Goal: Information Seeking & Learning: Learn about a topic

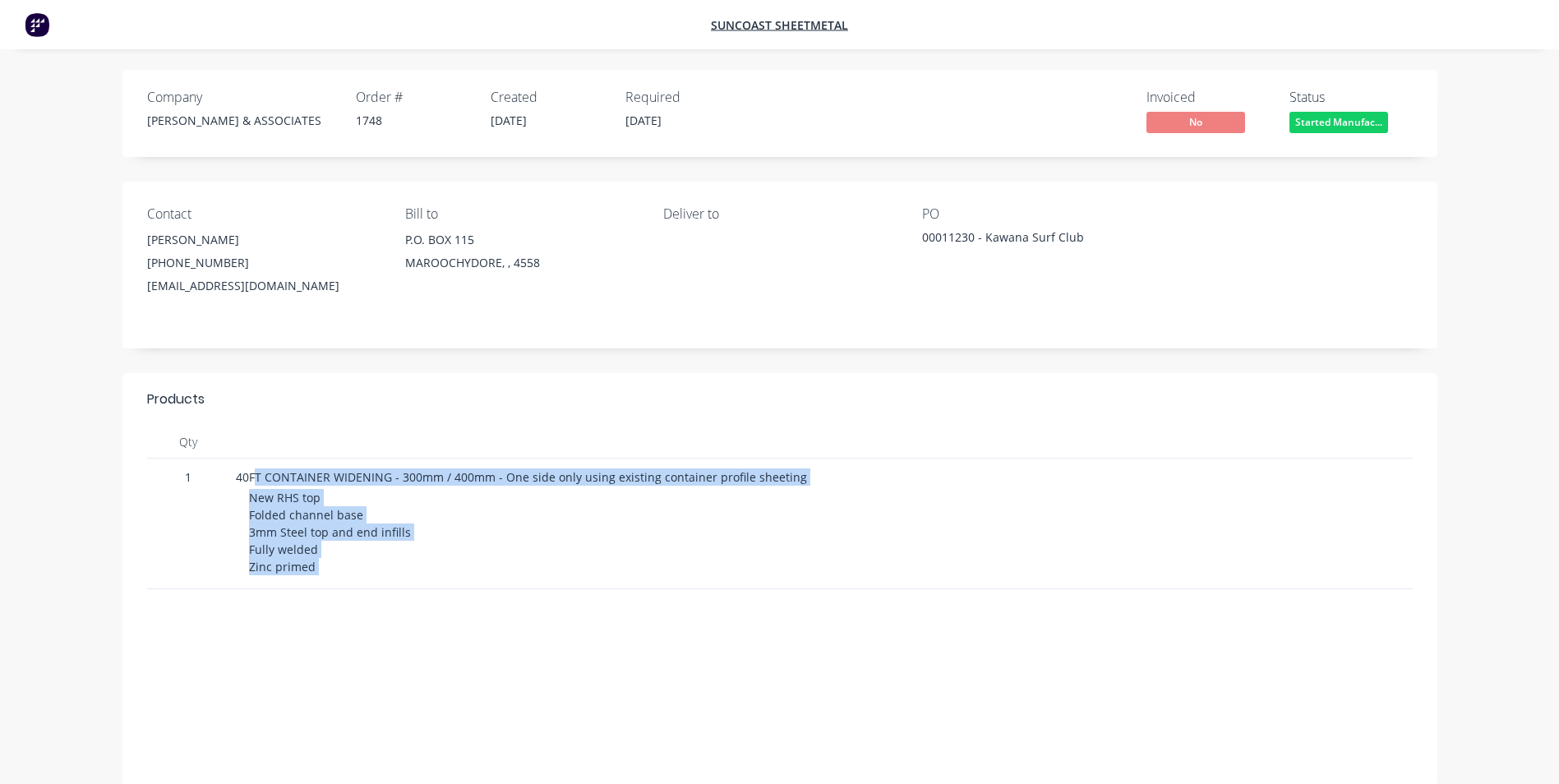
drag, startPoint x: 256, startPoint y: 470, endPoint x: 331, endPoint y: 598, distance: 148.4
click at [331, 598] on div "Products Qty 1 40FT CONTAINER WIDENING - 300mm / 400mm - One side only using ex…" at bounding box center [780, 578] width 1315 height 411
drag, startPoint x: 331, startPoint y: 598, endPoint x: 332, endPoint y: 644, distance: 46.0
click at [332, 644] on div "Sub total $0.00 Tax $0.00 Total $0.00" at bounding box center [780, 701] width 1266 height 118
drag, startPoint x: 197, startPoint y: 477, endPoint x: 322, endPoint y: 582, distance: 163.2
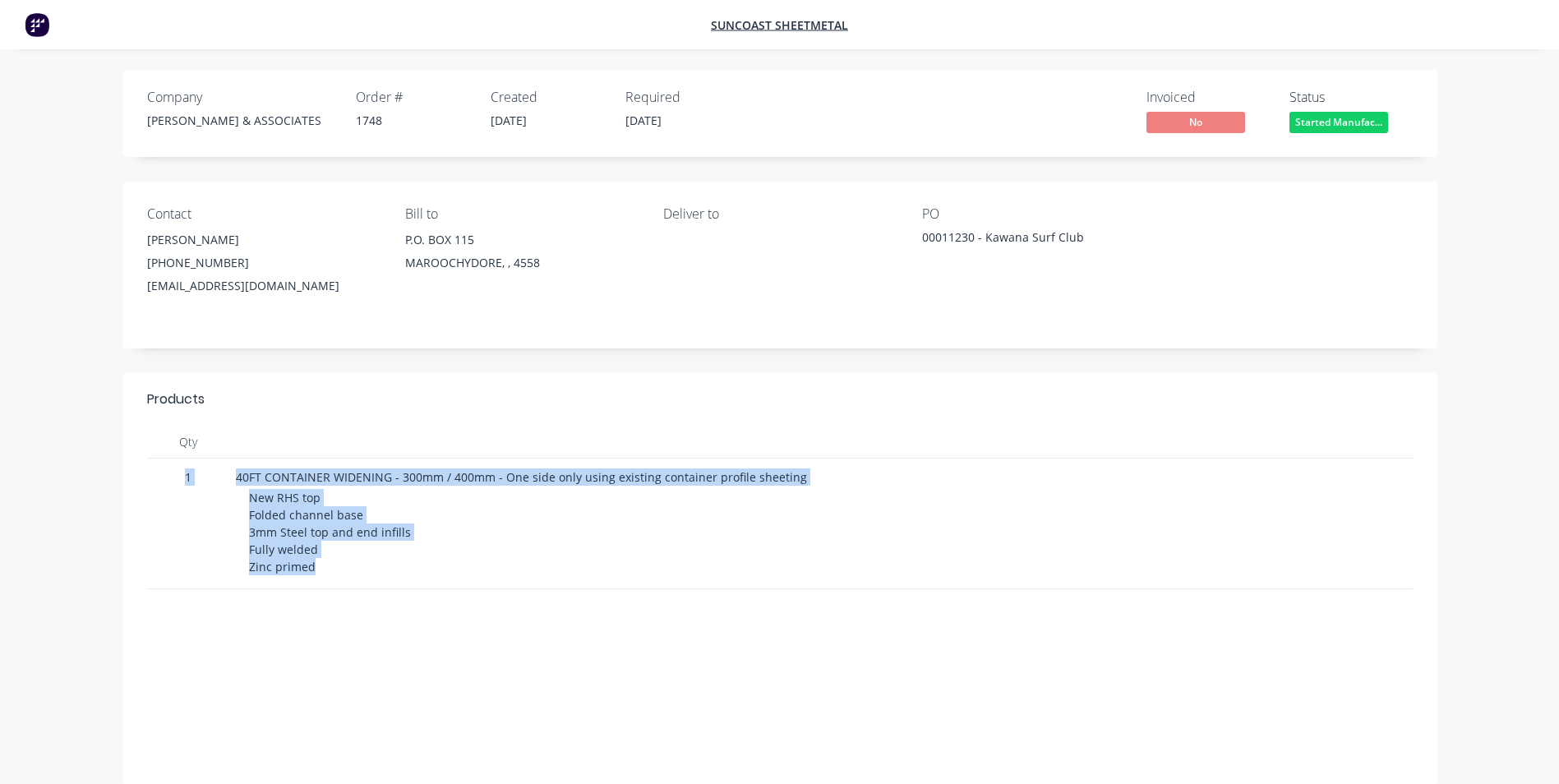
click at [322, 582] on div "1 40FT CONTAINER WIDENING - 300mm / 400mm - One side only using existing contai…" at bounding box center [780, 524] width 1266 height 131
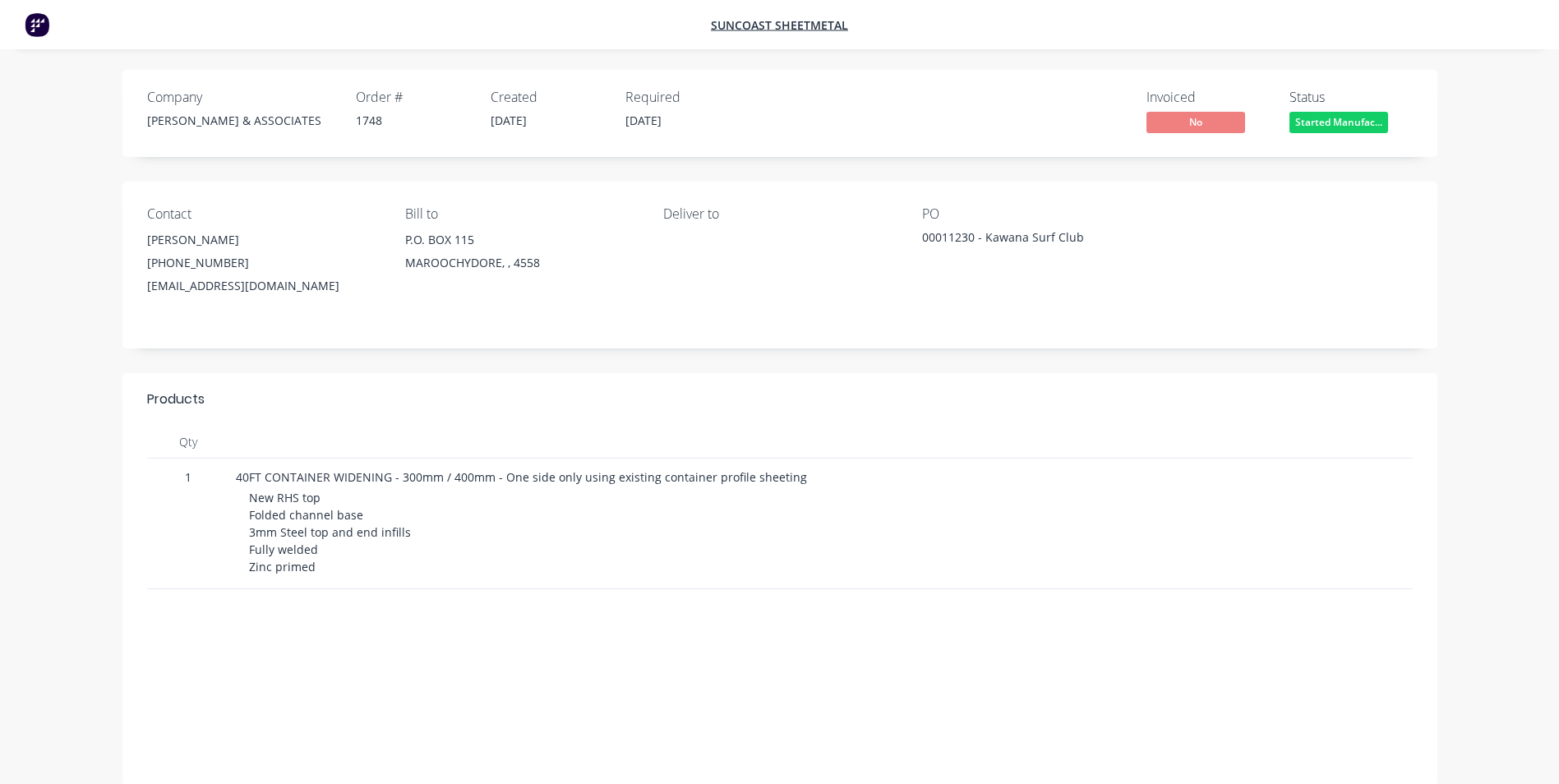
drag, startPoint x: 322, startPoint y: 582, endPoint x: 315, endPoint y: 639, distance: 57.4
click at [315, 639] on div "Products Qty 1 40FT CONTAINER WIDENING - 300mm / 400mm - One side only using ex…" at bounding box center [780, 578] width 1315 height 411
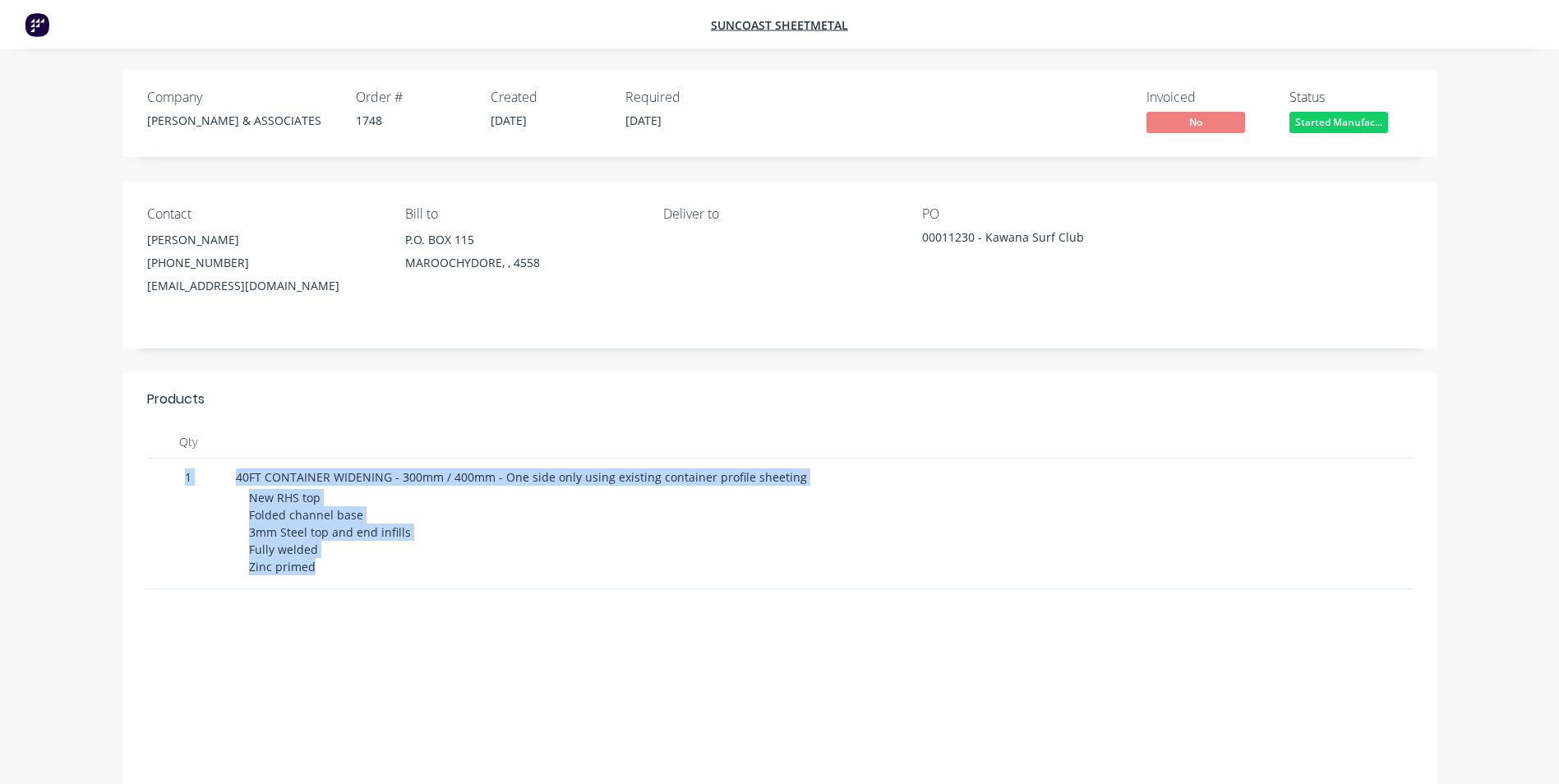
drag, startPoint x: 151, startPoint y: 468, endPoint x: 335, endPoint y: 573, distance: 211.9
click at [335, 573] on div "1 40FT CONTAINER WIDENING - 300mm / 400mm - One side only using existing contai…" at bounding box center [780, 524] width 1266 height 131
click at [35, 25] on img at bounding box center [37, 25] width 25 height 25
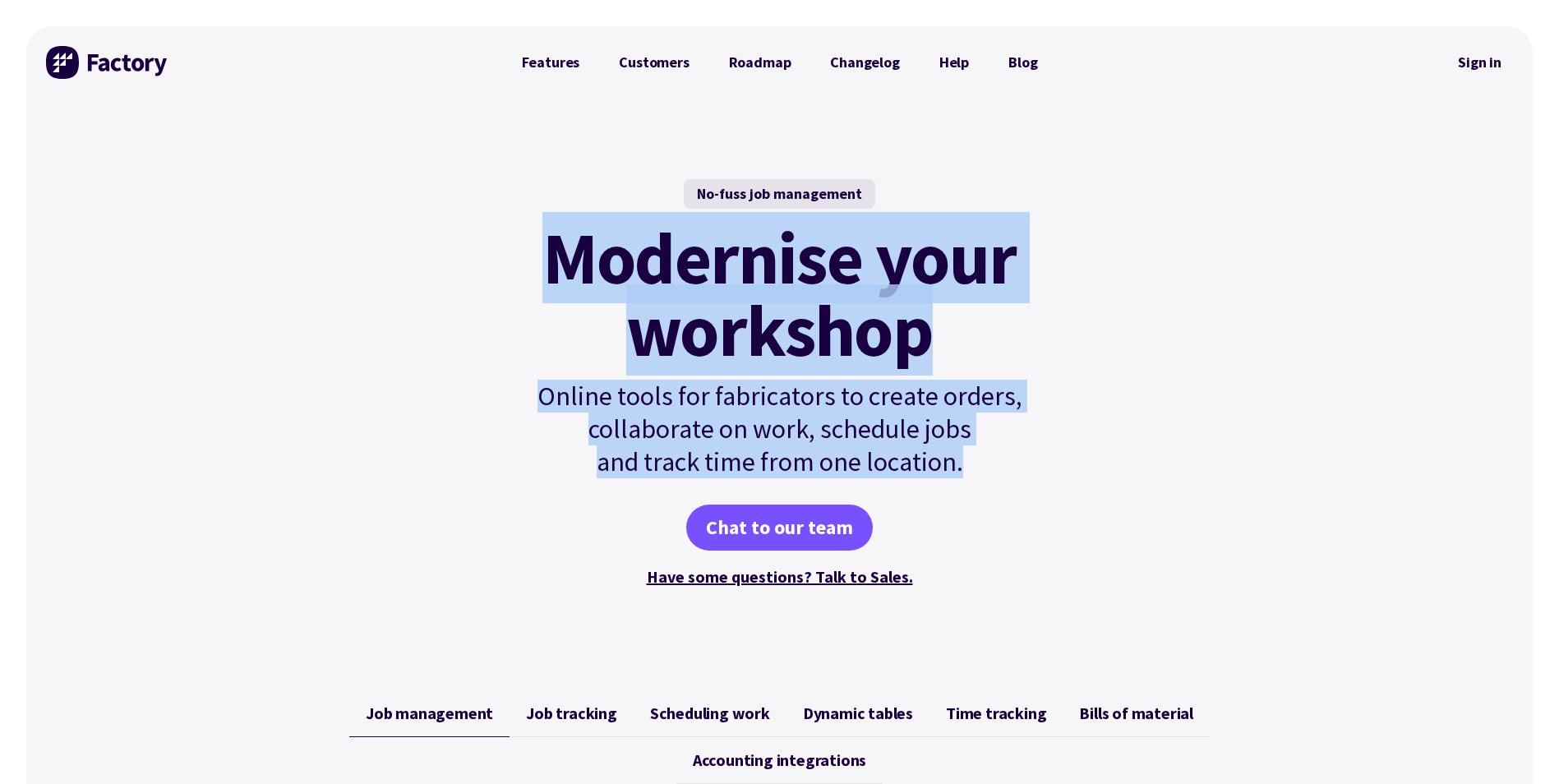
drag, startPoint x: 568, startPoint y: 254, endPoint x: 1018, endPoint y: 453, distance: 492.0
click at [1018, 453] on div "No-fuss job management Modernise your workshop Online tools for fabricators to …" at bounding box center [780, 384] width 555 height 411
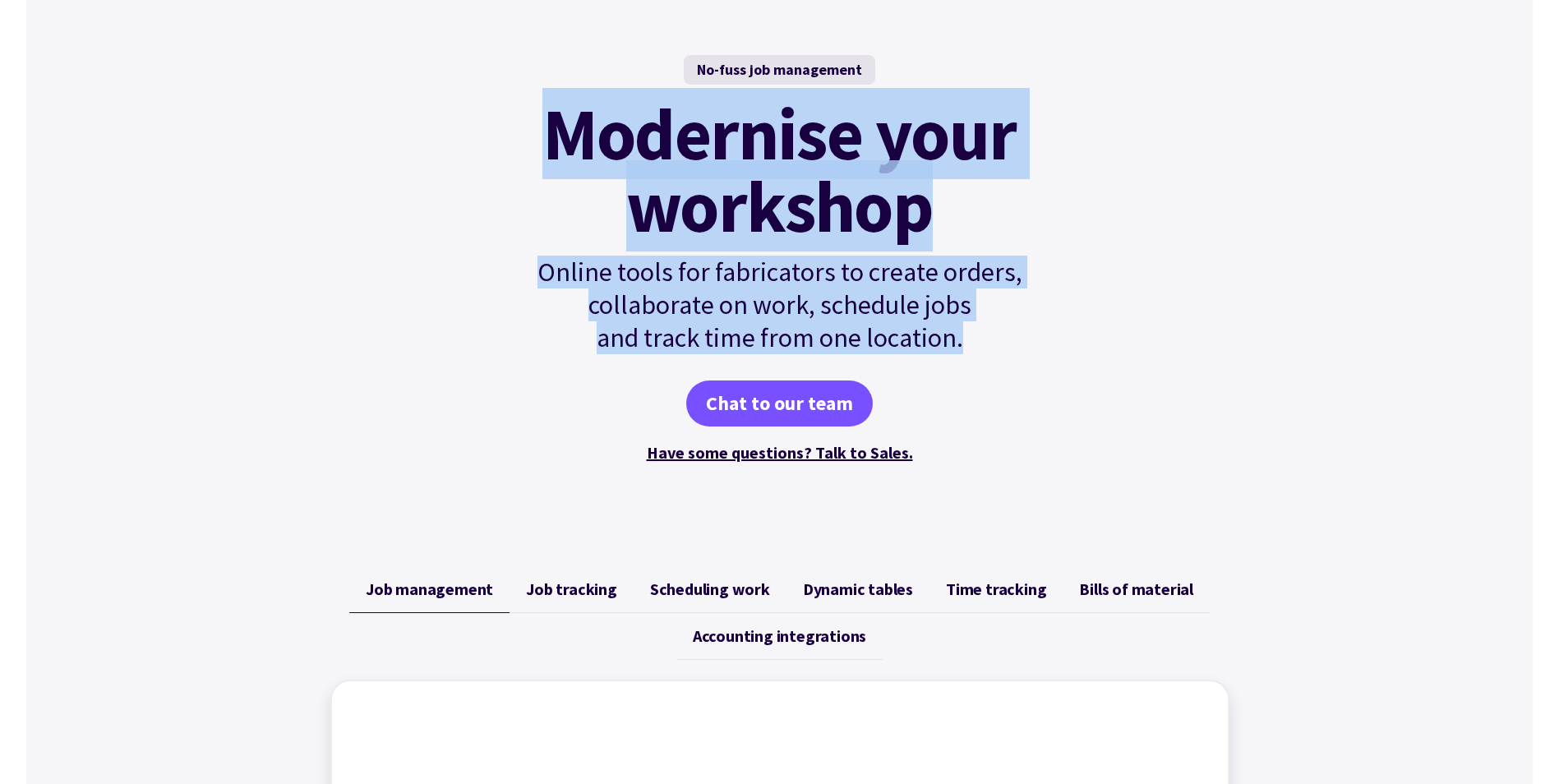
scroll to position [164, 0]
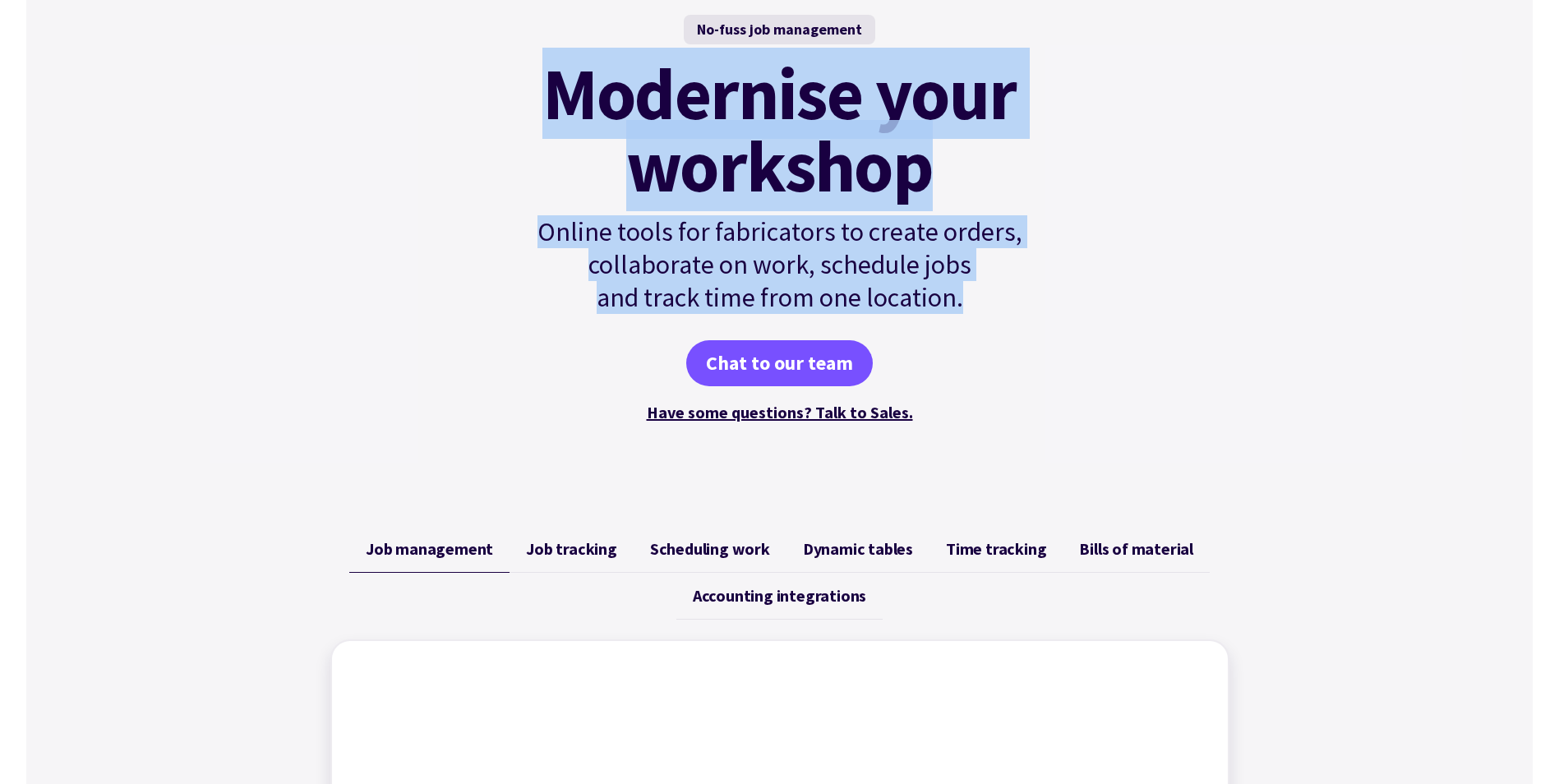
click at [547, 549] on span "Job tracking" at bounding box center [571, 549] width 91 height 20
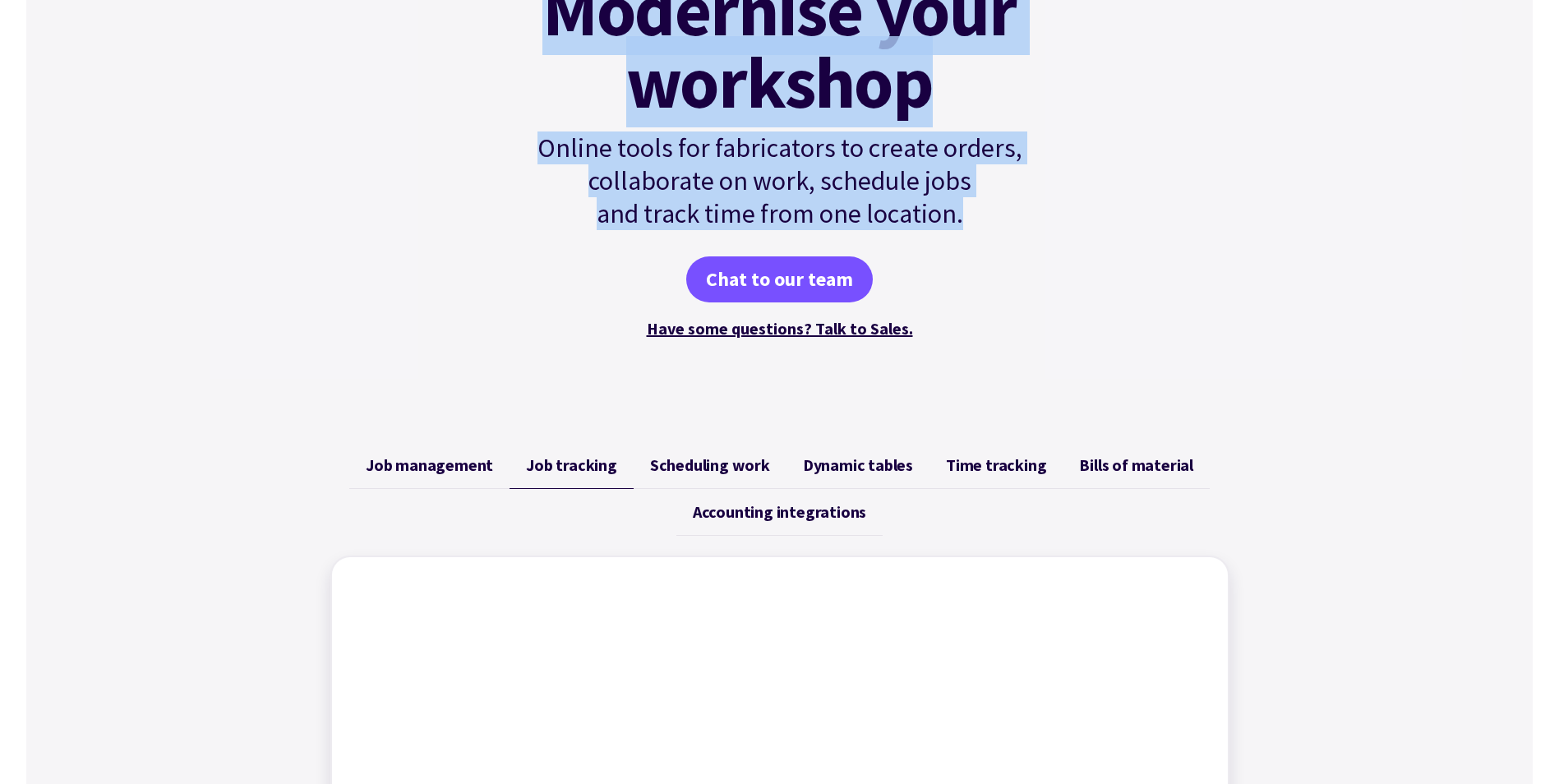
scroll to position [411, 0]
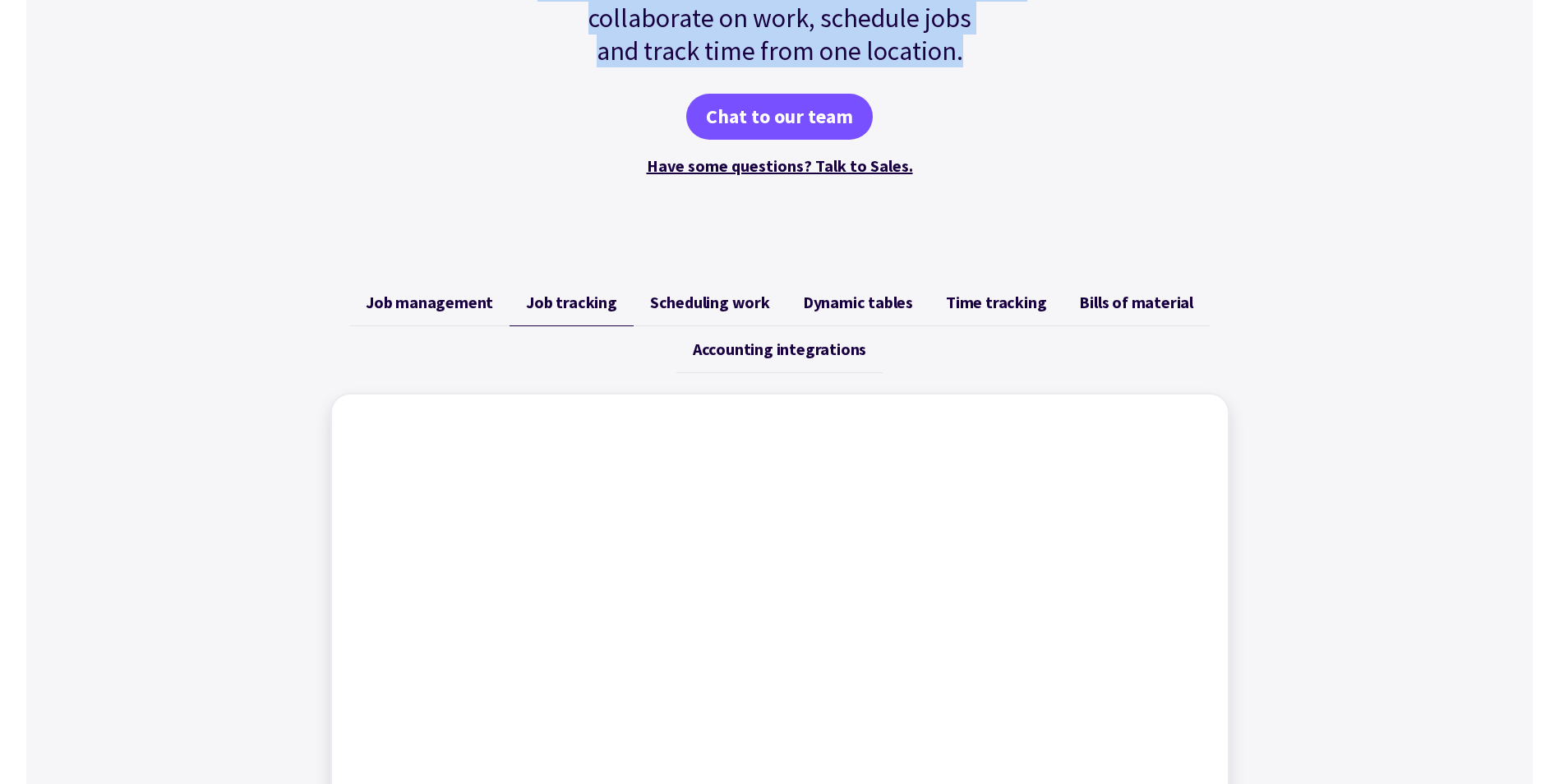
click at [412, 293] on span "Job management" at bounding box center [429, 302] width 127 height 20
click at [692, 304] on span "Scheduling work" at bounding box center [710, 302] width 120 height 20
click at [866, 299] on span "Dynamic tables" at bounding box center [857, 302] width 110 height 20
click at [954, 309] on span "Time tracking" at bounding box center [995, 302] width 100 height 20
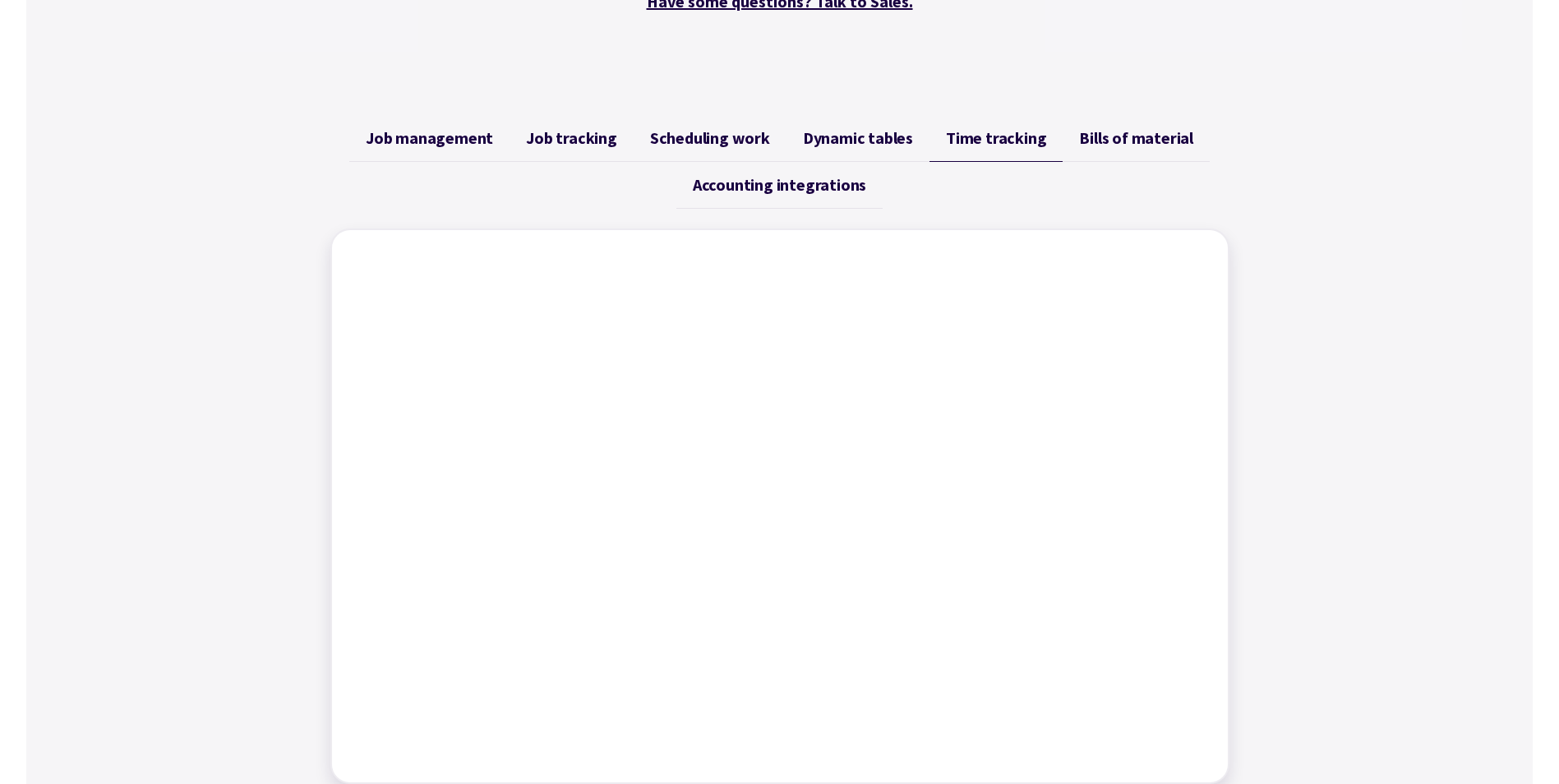
scroll to position [493, 0]
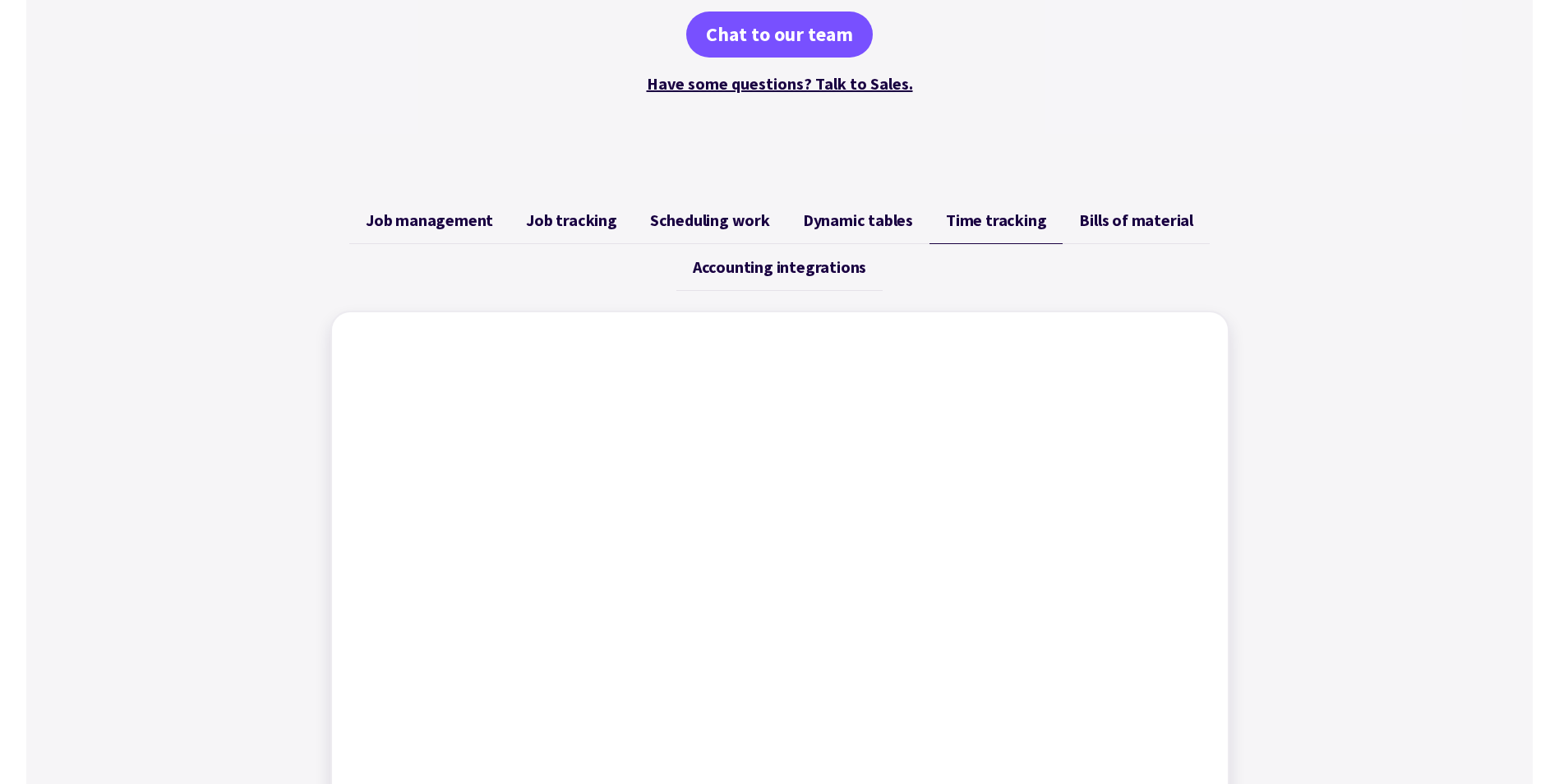
click at [435, 220] on span "Job management" at bounding box center [429, 221] width 127 height 20
click at [575, 218] on span "Job tracking" at bounding box center [571, 221] width 91 height 20
click at [708, 217] on span "Scheduling work" at bounding box center [710, 221] width 120 height 20
click at [859, 225] on span "Dynamic tables" at bounding box center [857, 221] width 110 height 20
click at [970, 214] on span "Time tracking" at bounding box center [995, 221] width 100 height 20
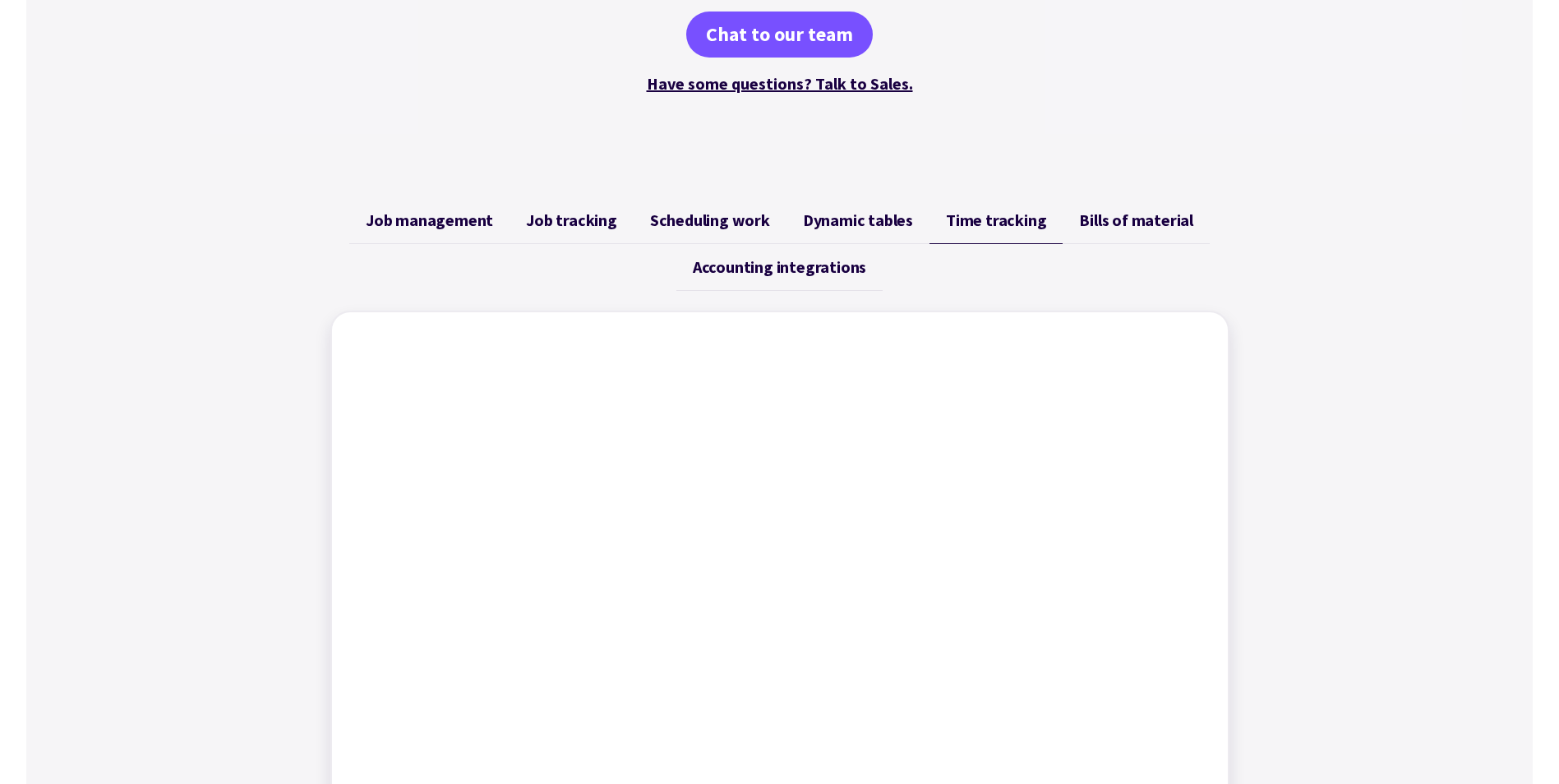
click at [1128, 220] on span "Bills of material" at bounding box center [1137, 221] width 114 height 20
click at [837, 259] on span "Accounting integrations" at bounding box center [780, 267] width 174 height 20
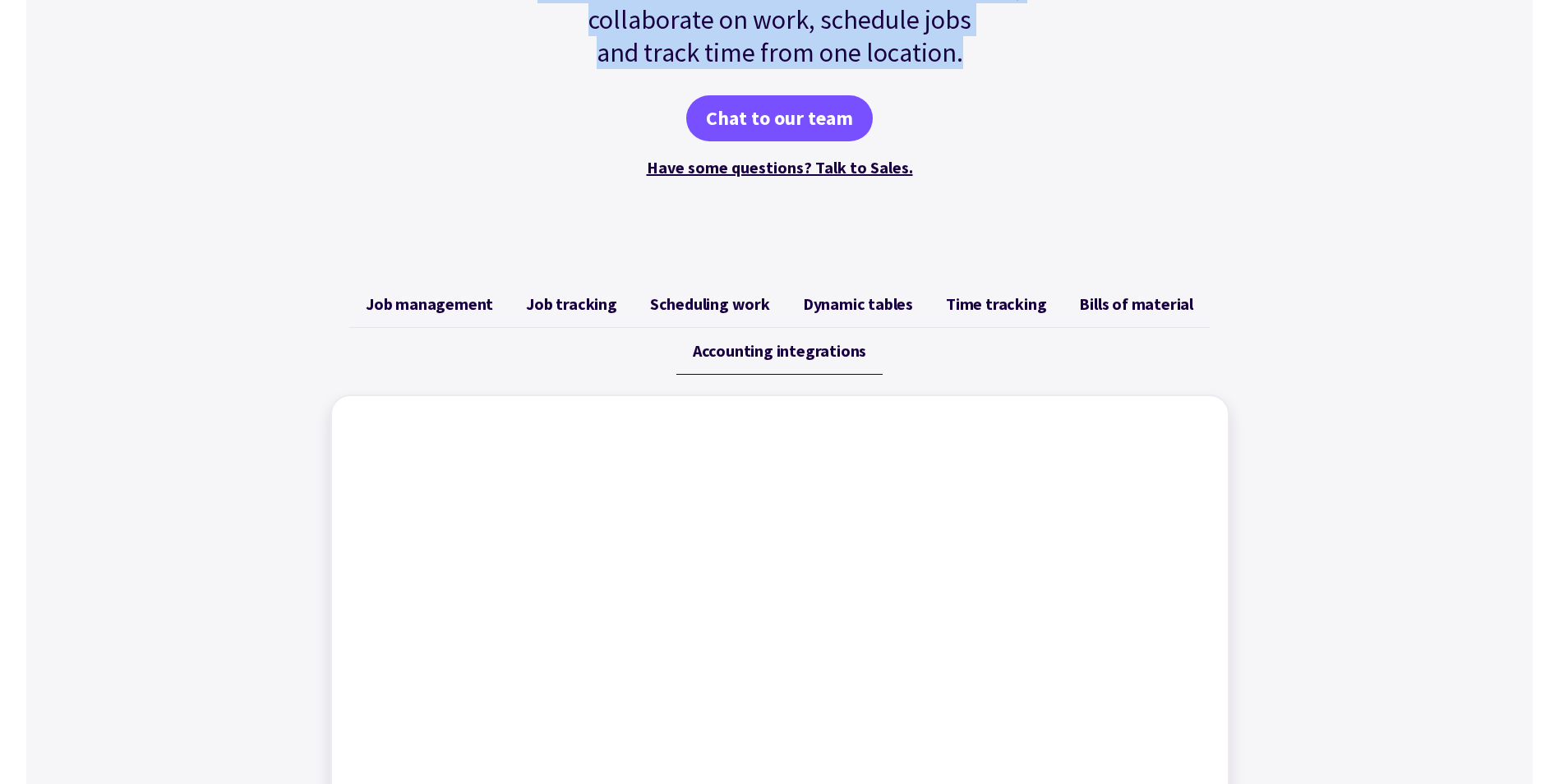
scroll to position [0, 0]
